Goal: Task Accomplishment & Management: Manage account settings

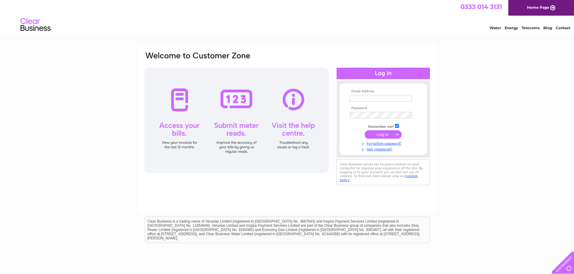
type input "tony@iset-uk.co.uk"
click at [386, 130] on td at bounding box center [383, 134] width 70 height 11
click at [385, 132] on input "submit" at bounding box center [382, 134] width 37 height 8
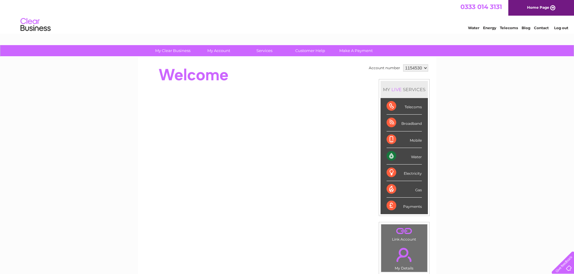
click at [436, 142] on div "My Clear Business Login Details My Details My Preferences Link Account My Accou…" at bounding box center [287, 214] width 574 height 338
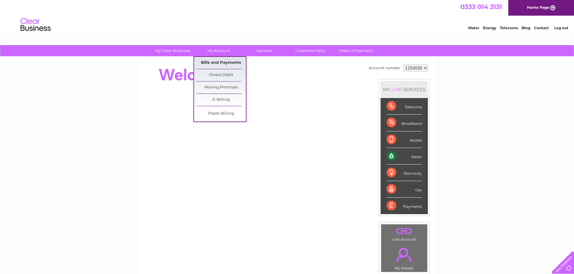
click at [210, 64] on link "Bills and Payments" at bounding box center [221, 63] width 50 height 12
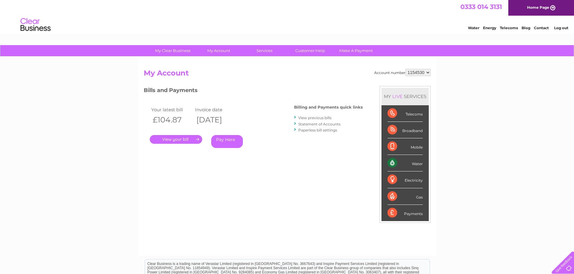
click at [195, 140] on link "." at bounding box center [176, 139] width 52 height 9
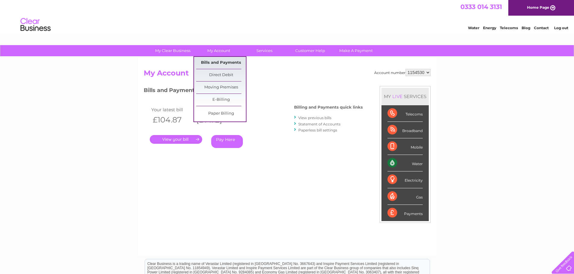
click at [219, 58] on link "Bills and Payments" at bounding box center [221, 63] width 50 height 12
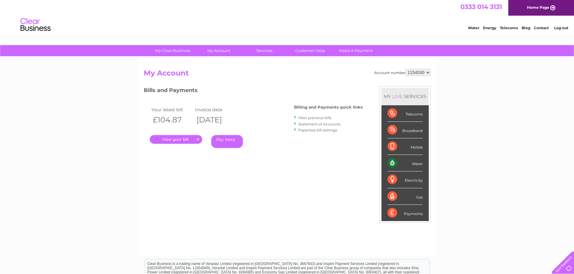
click at [331, 118] on link "View previous bills" at bounding box center [314, 118] width 33 height 5
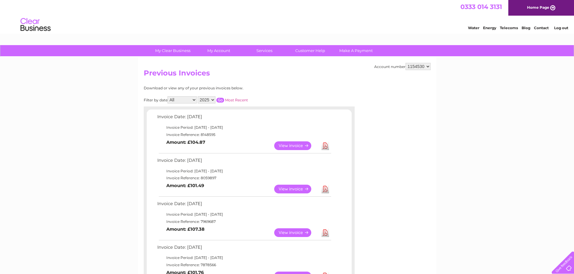
scroll to position [90, 0]
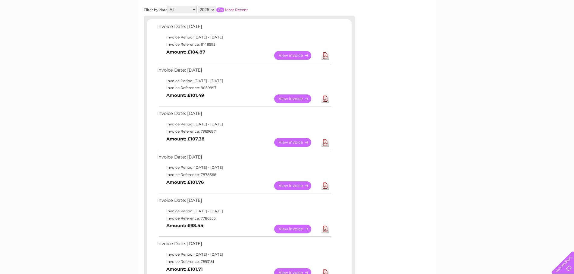
click at [286, 140] on link "View" at bounding box center [296, 142] width 44 height 9
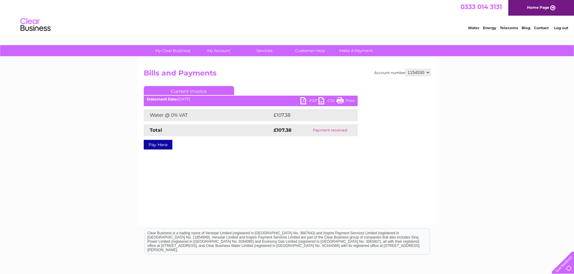
click at [311, 98] on link "PDF" at bounding box center [309, 101] width 18 height 9
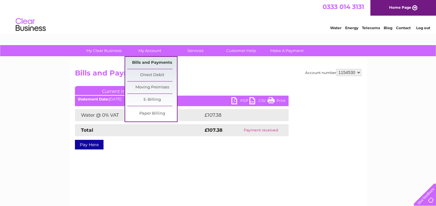
click at [144, 63] on link "Bills and Payments" at bounding box center [152, 63] width 50 height 12
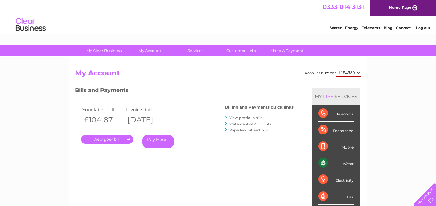
click at [245, 116] on link "View previous bills" at bounding box center [245, 118] width 33 height 5
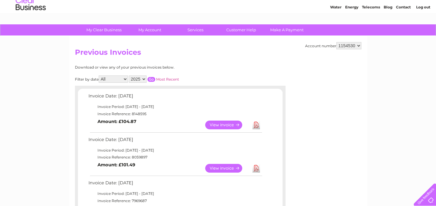
scroll to position [60, 0]
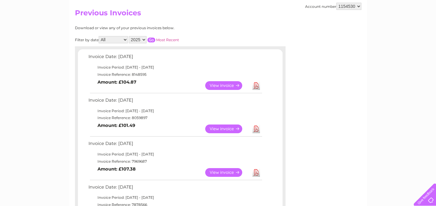
click at [256, 131] on link "Download" at bounding box center [257, 129] width 8 height 9
click at [226, 126] on link "View" at bounding box center [227, 129] width 44 height 9
click at [237, 86] on link "View" at bounding box center [227, 85] width 44 height 9
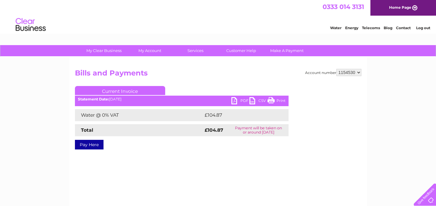
click at [242, 99] on link "PDF" at bounding box center [241, 101] width 18 height 9
click at [243, 151] on div "Account number 1154530 Bills and Payments Current Invoice PDF CSV Print Total" at bounding box center [218, 114] width 287 height 90
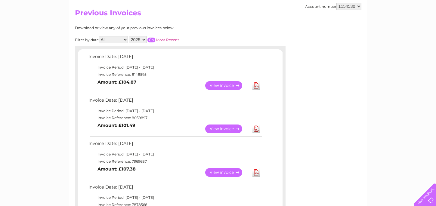
drag, startPoint x: 44, startPoint y: 57, endPoint x: 29, endPoint y: 59, distance: 15.5
